Goal: Task Accomplishment & Management: Use online tool/utility

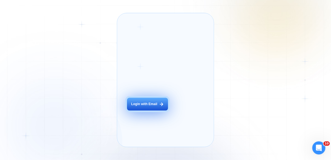
click at [147, 111] on button "Login with Email" at bounding box center [147, 104] width 41 height 13
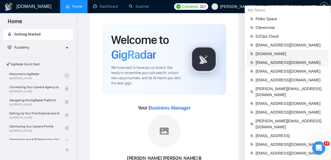
scroll to position [16, 0]
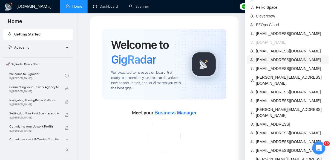
scroll to position [8, 0]
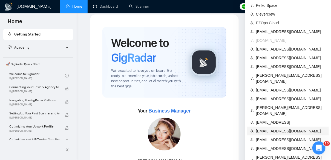
click at [272, 128] on span "arthurbelanger48@gmail.com" at bounding box center [290, 131] width 69 height 6
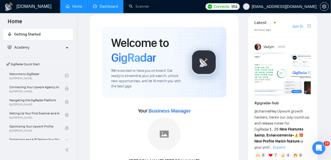
click at [104, 7] on link "Dashboard" at bounding box center [105, 6] width 25 height 5
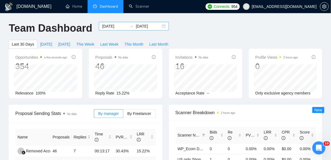
click at [161, 25] on div "2025-07-23 2025-08-22" at bounding box center [134, 26] width 70 height 9
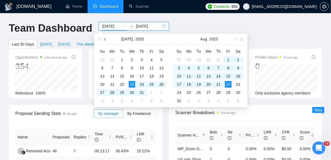
click at [105, 38] on button "button" at bounding box center [105, 39] width 6 height 11
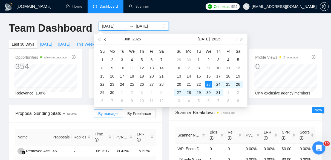
click at [105, 38] on button "button" at bounding box center [105, 39] width 6 height 11
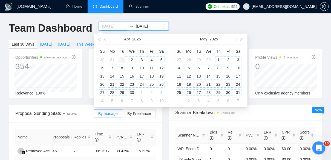
type input "2025-04-01"
click at [121, 59] on div "1" at bounding box center [122, 60] width 7 height 7
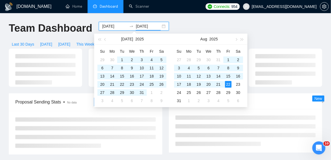
click at [198, 25] on div "Team Dashboard 2025-04-01 2025-08-22 Last 30 Days Today Yesterday This Week Las…" at bounding box center [165, 35] width 320 height 27
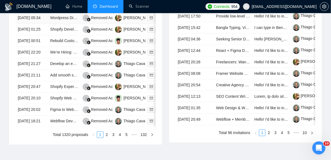
scroll to position [275, 0]
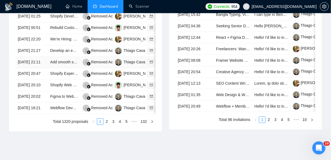
click at [64, 68] on td "Add smooth scrolling effect on Webflow" at bounding box center [64, 62] width 32 height 11
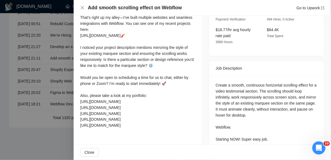
scroll to position [0, 0]
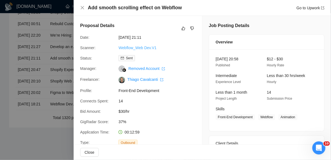
click at [143, 47] on link "Webflow_Web Dev.V1" at bounding box center [137, 48] width 38 height 4
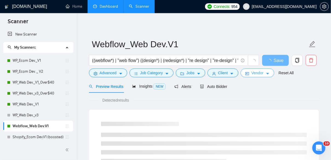
click at [263, 76] on span "Vendor" at bounding box center [257, 73] width 12 height 6
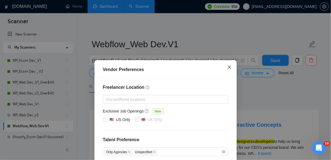
click at [229, 68] on icon "close" at bounding box center [229, 67] width 4 height 4
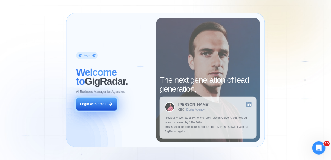
click at [103, 104] on div "Login with Email" at bounding box center [93, 104] width 26 height 5
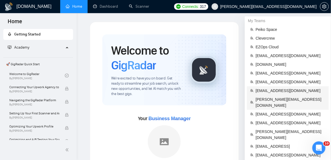
scroll to position [170, 0]
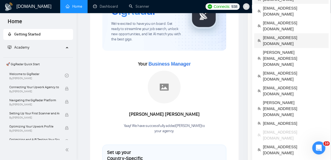
scroll to position [52, 0]
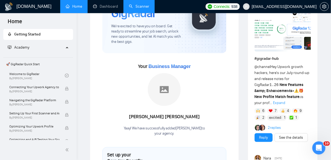
click at [136, 9] on link "Scanner" at bounding box center [139, 6] width 20 height 5
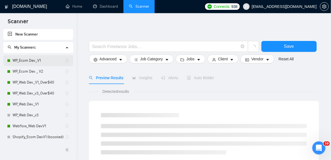
click at [32, 63] on link "WP_Ecom Dev._V1" at bounding box center [39, 60] width 52 height 11
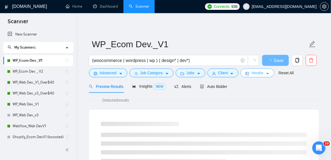
click at [258, 75] on span "Vendor" at bounding box center [257, 73] width 12 height 6
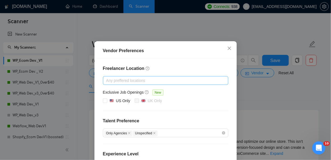
scroll to position [22, 0]
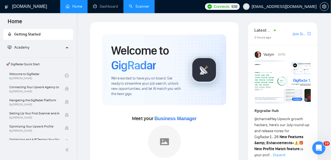
click at [135, 9] on link "Scanner" at bounding box center [139, 6] width 20 height 5
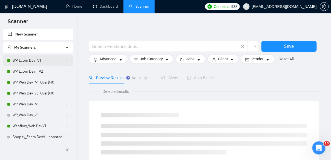
click at [20, 63] on link "WP_Ecom Dev._V1" at bounding box center [39, 60] width 52 height 11
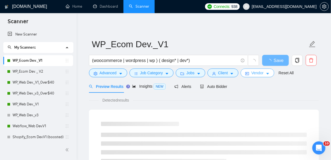
click at [256, 74] on span "Vendor" at bounding box center [257, 73] width 12 height 6
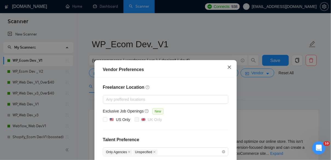
click at [231, 67] on icon "close" at bounding box center [229, 67] width 4 height 4
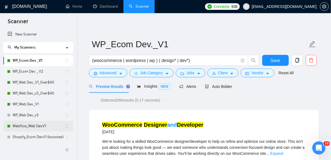
click at [37, 124] on link "Webflow_Web Dev.V1" at bounding box center [39, 126] width 52 height 11
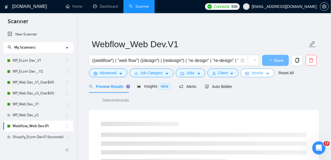
click at [259, 74] on span "Vendor" at bounding box center [257, 73] width 12 height 6
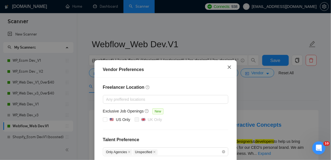
click at [230, 65] on icon "close" at bounding box center [229, 67] width 4 height 4
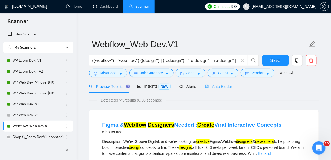
click at [221, 92] on div "Auto Bidder" at bounding box center [218, 86] width 27 height 13
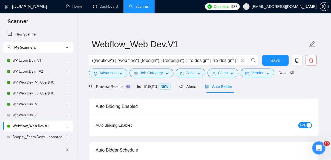
radio input "false"
radio input "true"
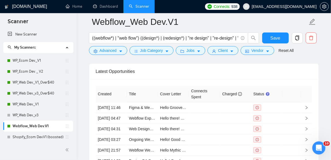
scroll to position [1409, 0]
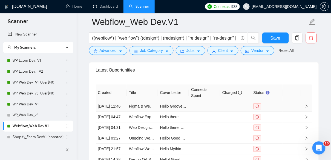
click at [208, 112] on td at bounding box center [204, 106] width 31 height 11
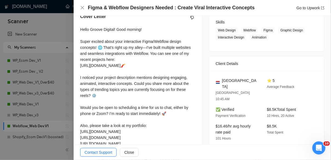
scroll to position [126, 0]
click at [34, 148] on div at bounding box center [165, 80] width 331 height 160
